Goal: Navigation & Orientation: Find specific page/section

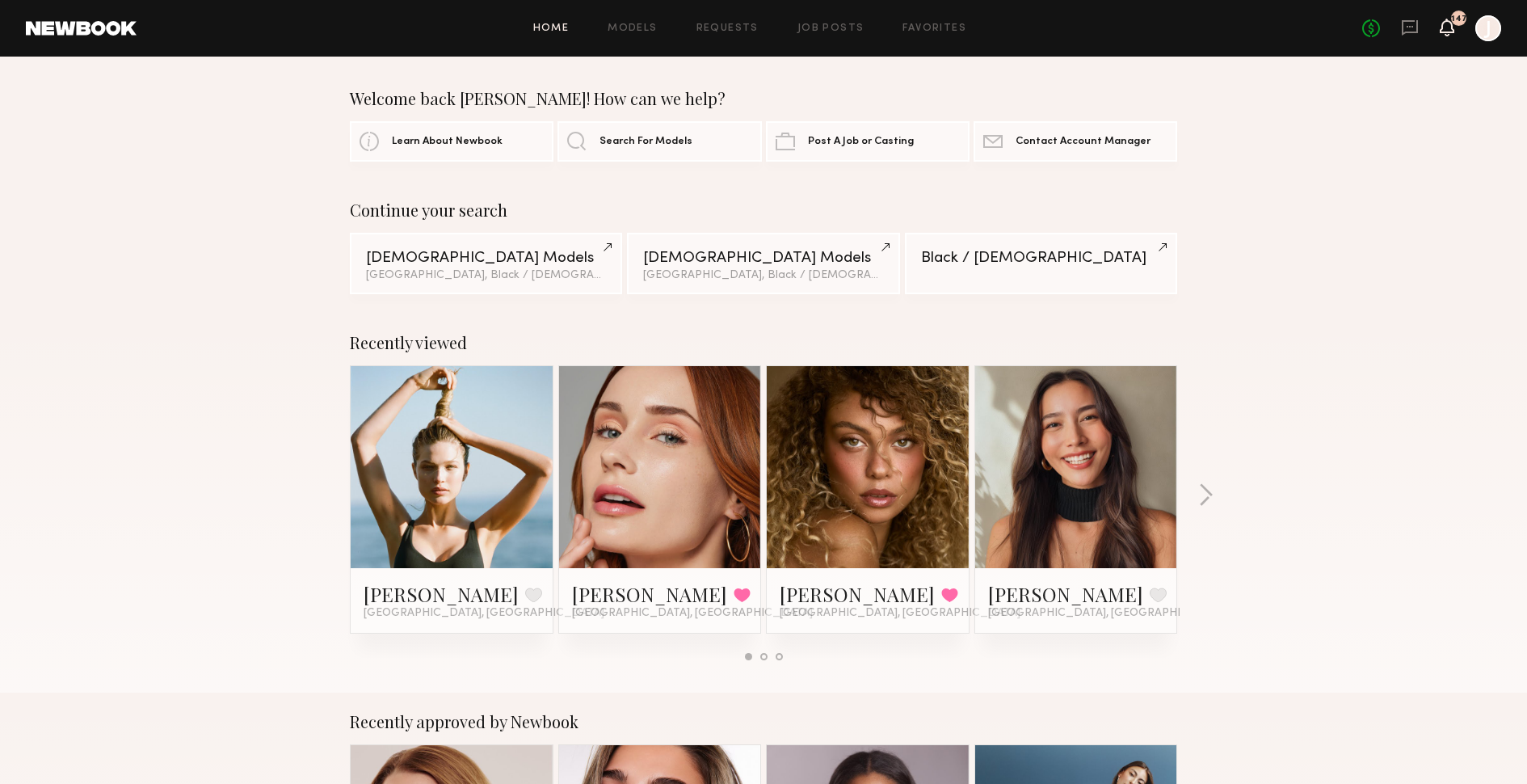
click at [1449, 26] on icon at bounding box center [1447, 27] width 13 height 11
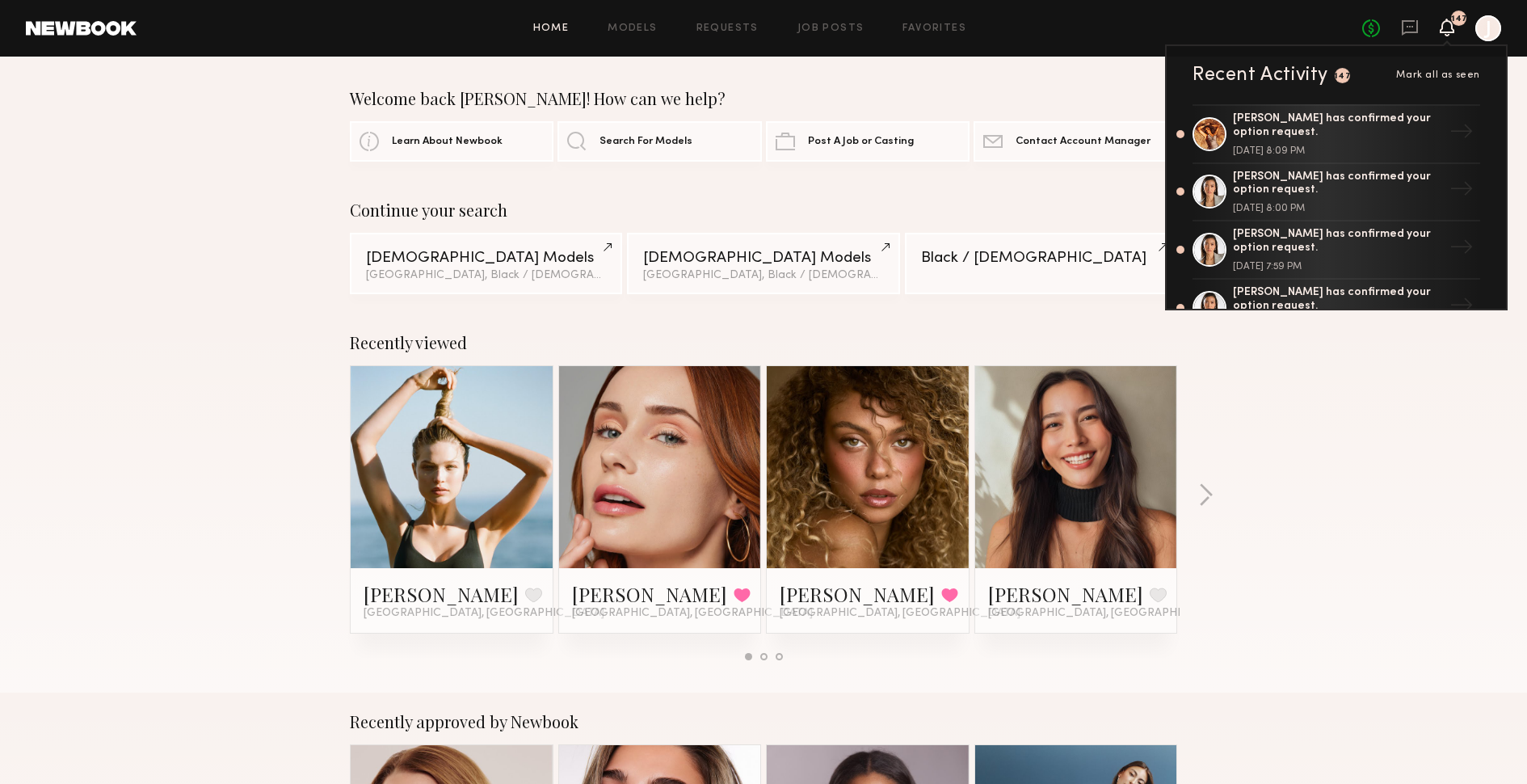
click at [1331, 392] on div "Recently viewed [PERSON_NAME] Favorite [GEOGRAPHIC_DATA], [GEOGRAPHIC_DATA] Jay…" at bounding box center [763, 503] width 1527 height 379
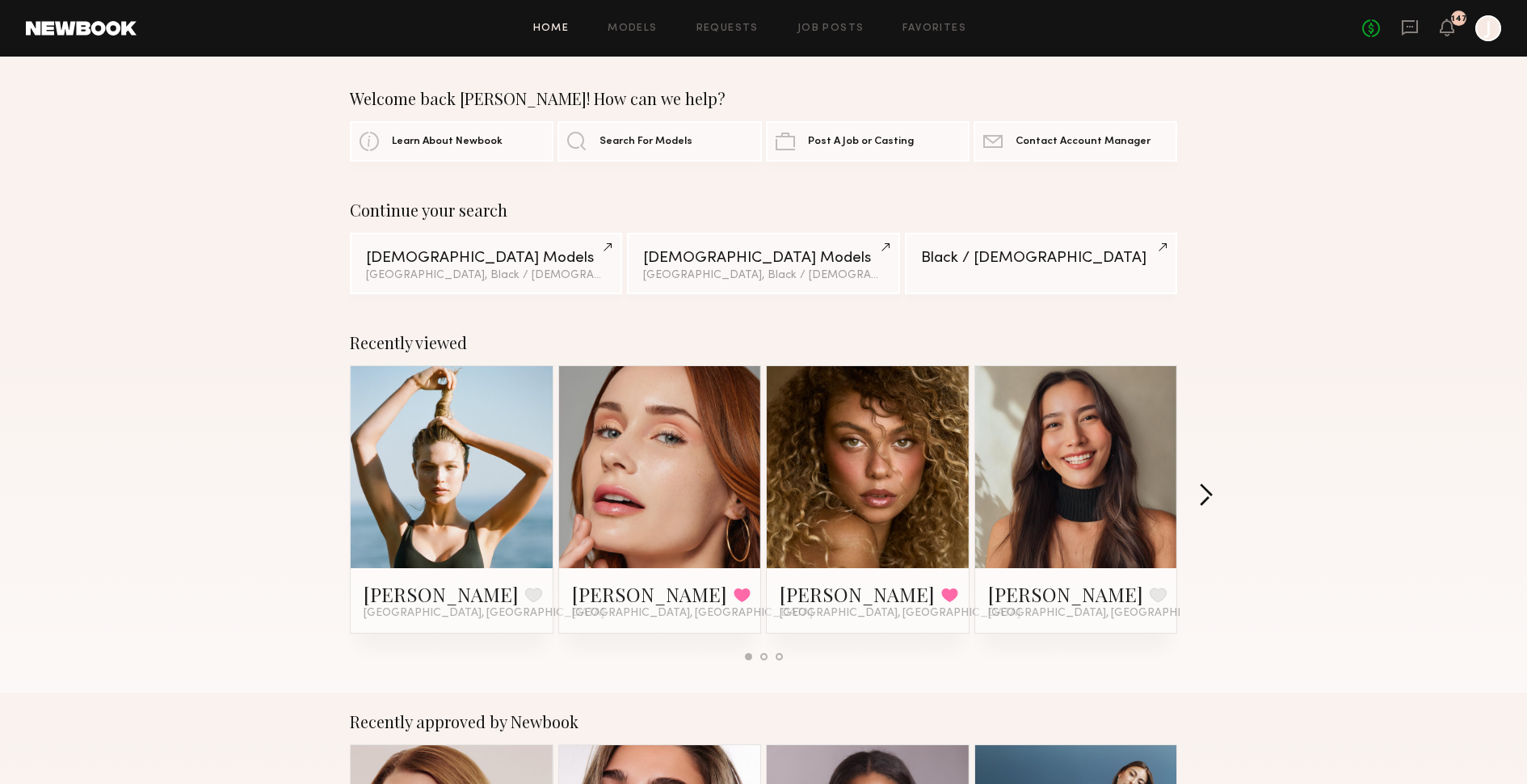
click at [1203, 486] on button "button" at bounding box center [1205, 495] width 16 height 27
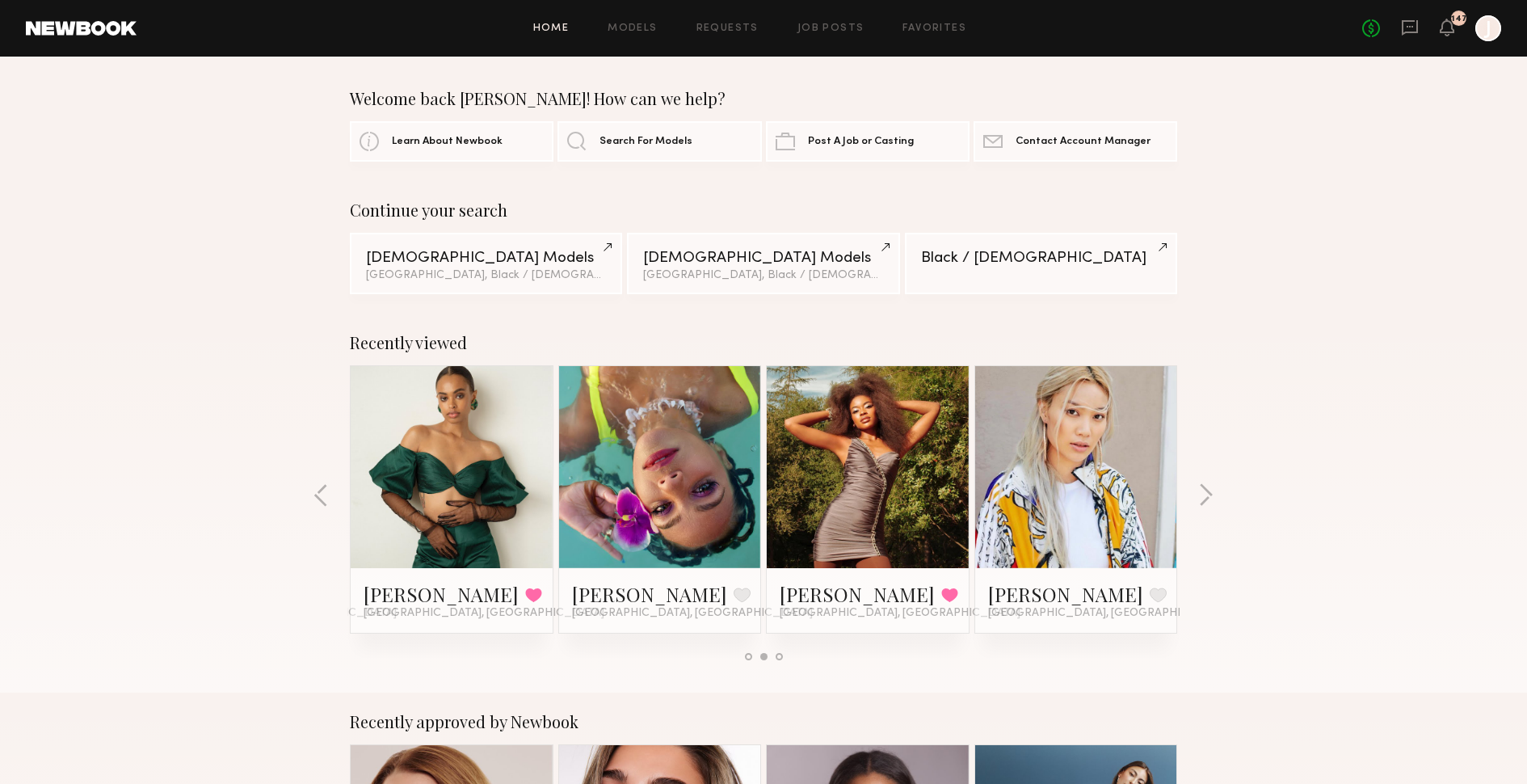
click at [900, 522] on link at bounding box center [867, 467] width 99 height 202
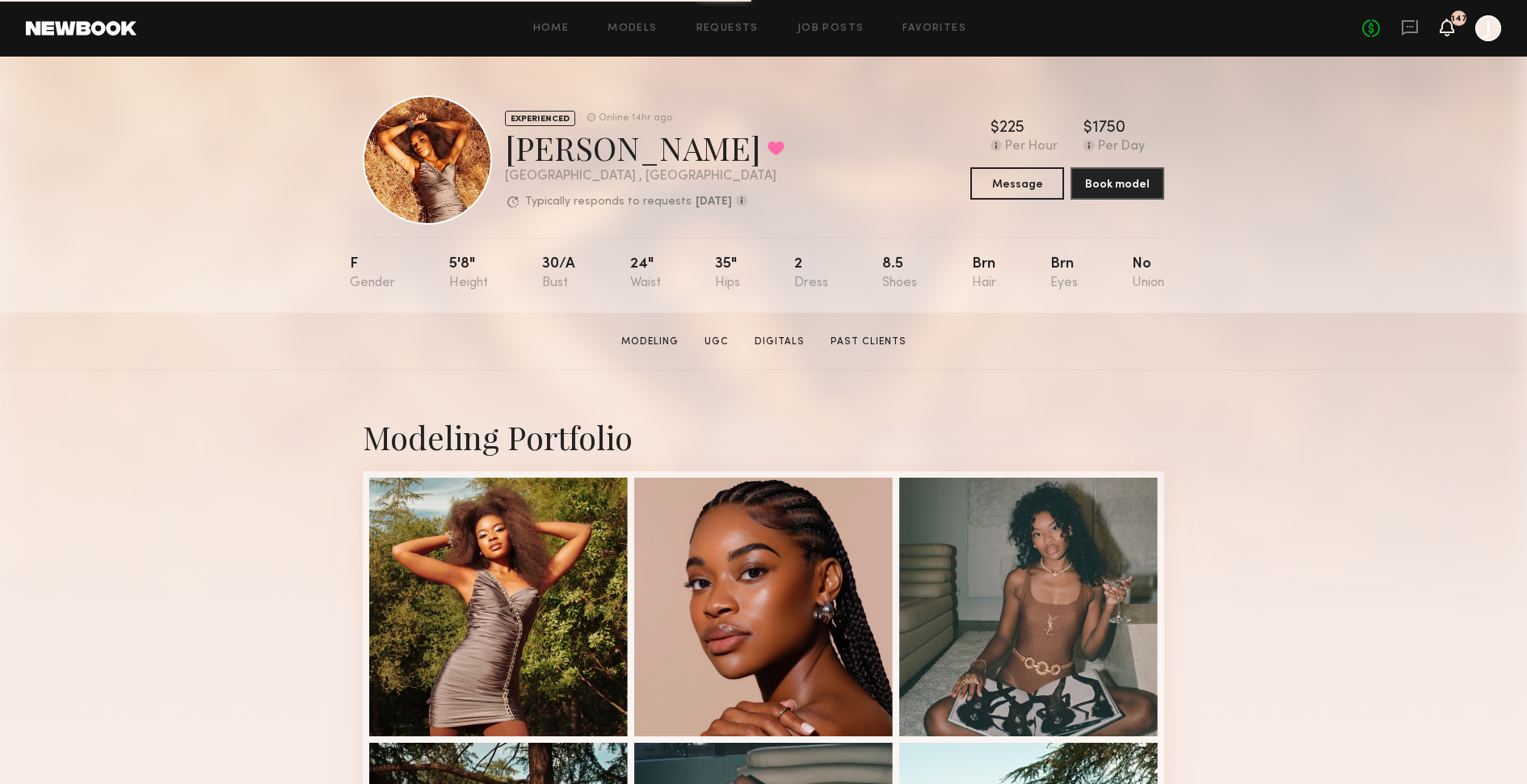
click at [1442, 27] on icon at bounding box center [1447, 27] width 15 height 17
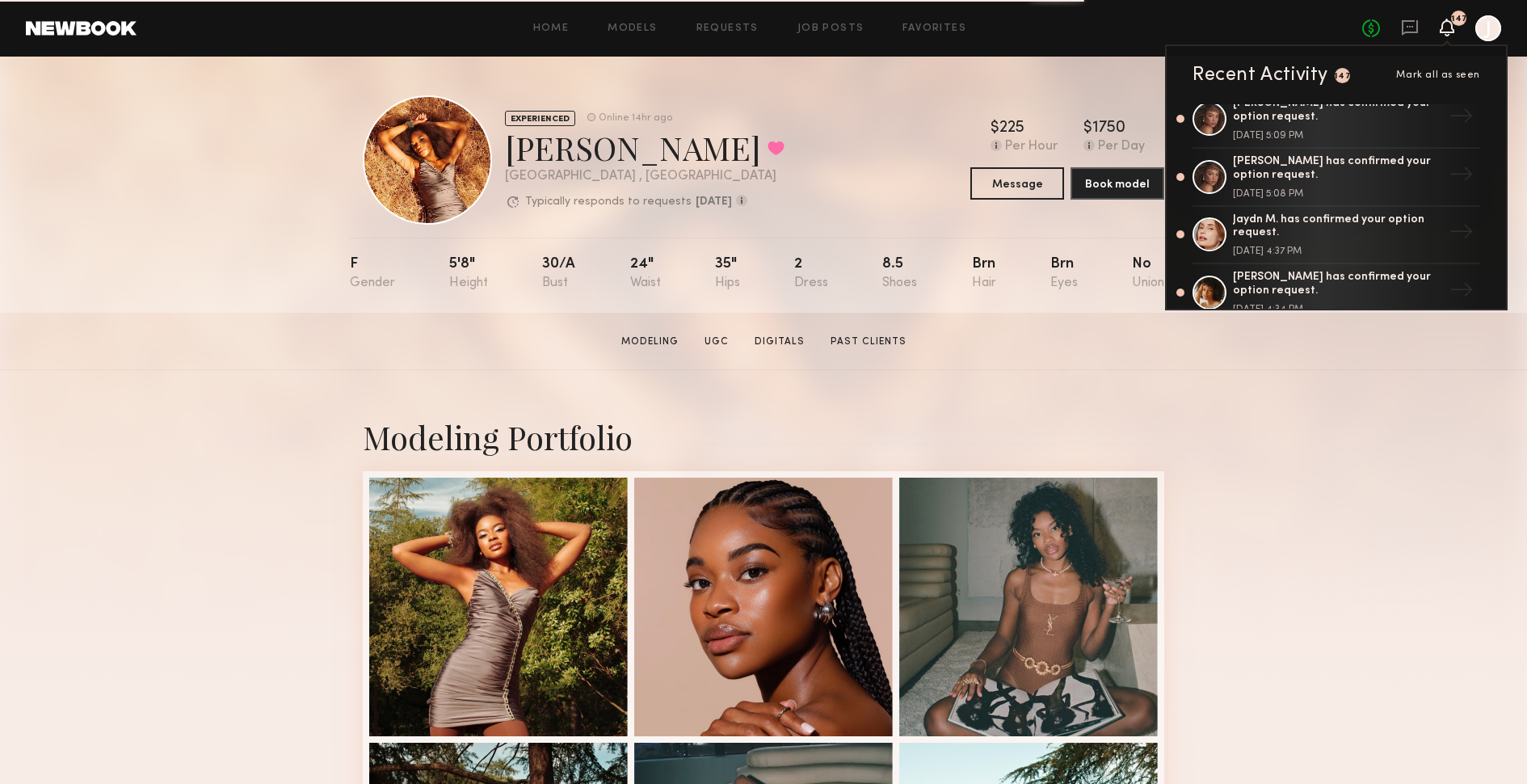
scroll to position [261, 0]
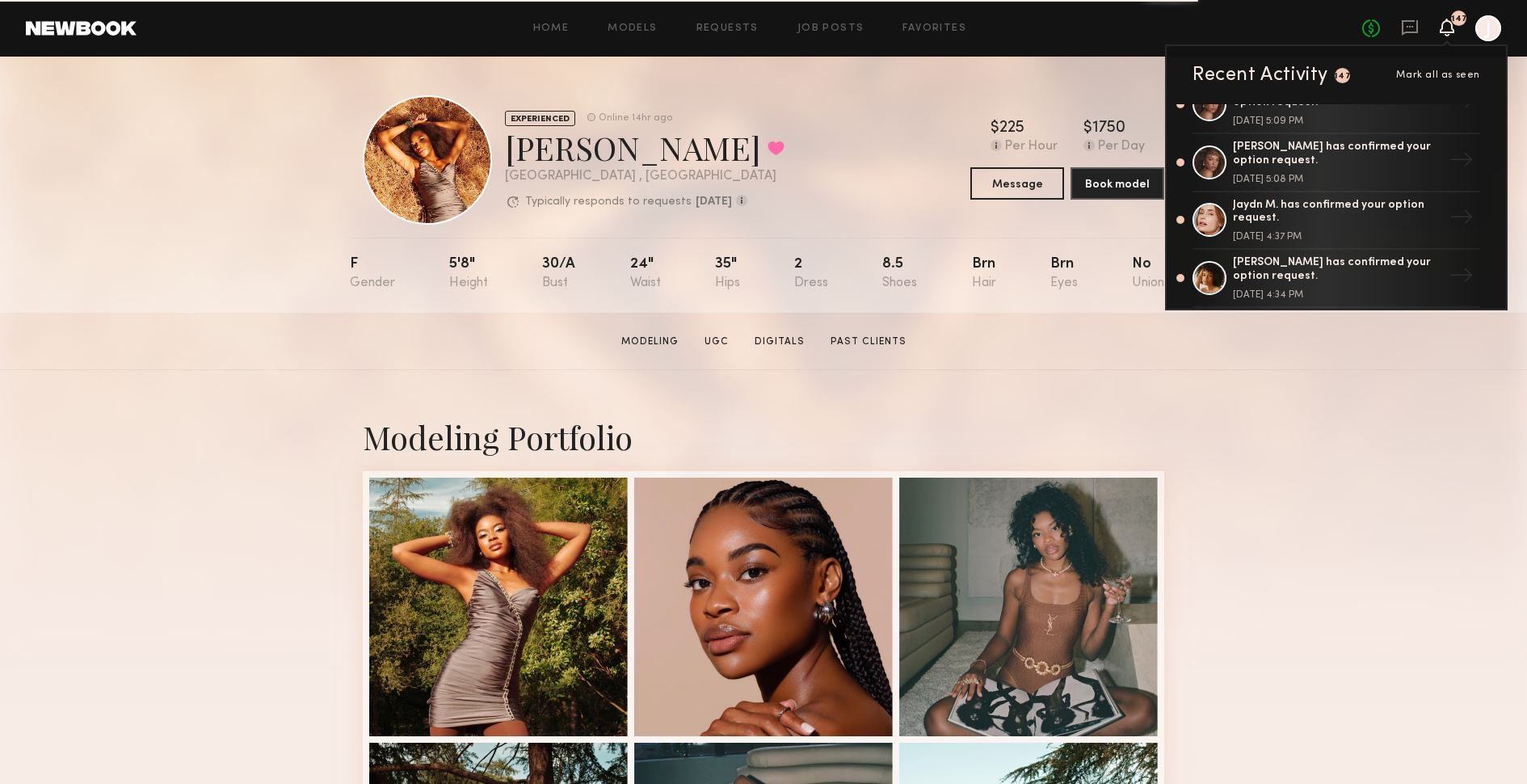
click at [245, 89] on div "EXPERIENCED Online 14hr ago Miya R. Favorited Los Angeles , CA Typically respon…" at bounding box center [763, 185] width 1527 height 256
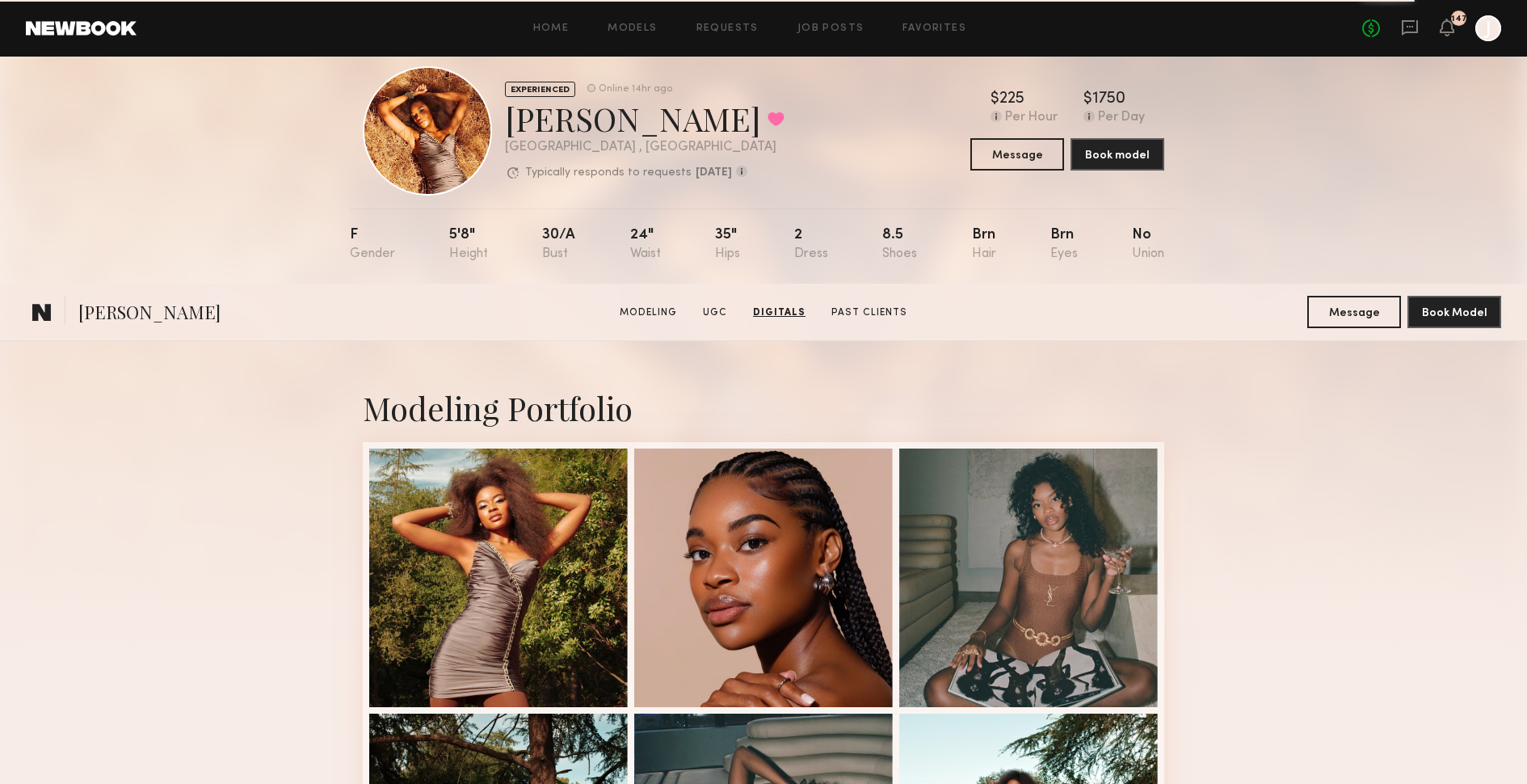
scroll to position [0, 0]
